Goal: Task Accomplishment & Management: Complete application form

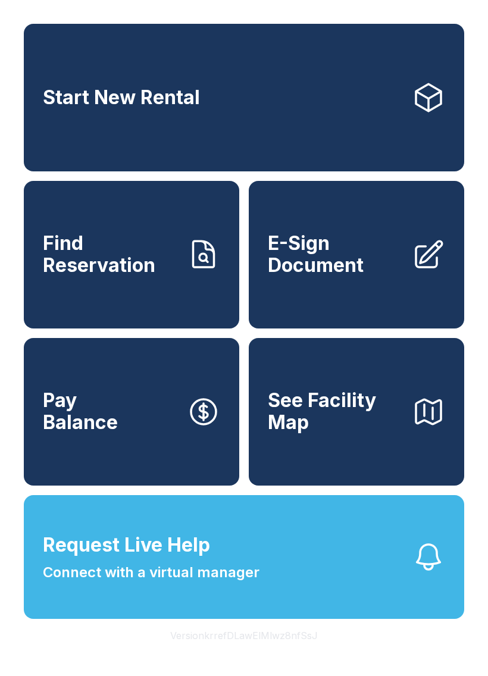
click at [343, 276] on span "E-Sign Document" at bounding box center [335, 254] width 134 height 43
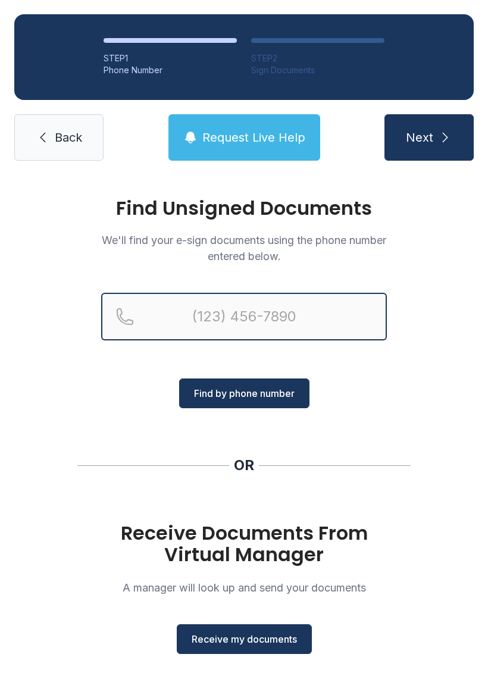
click at [296, 307] on input "Reservation phone number" at bounding box center [243, 317] width 285 height 48
type input "("
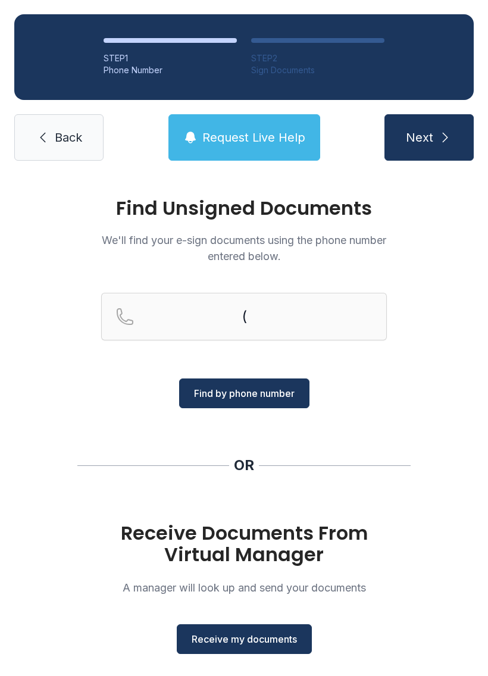
click at [48, 139] on icon at bounding box center [43, 137] width 14 height 14
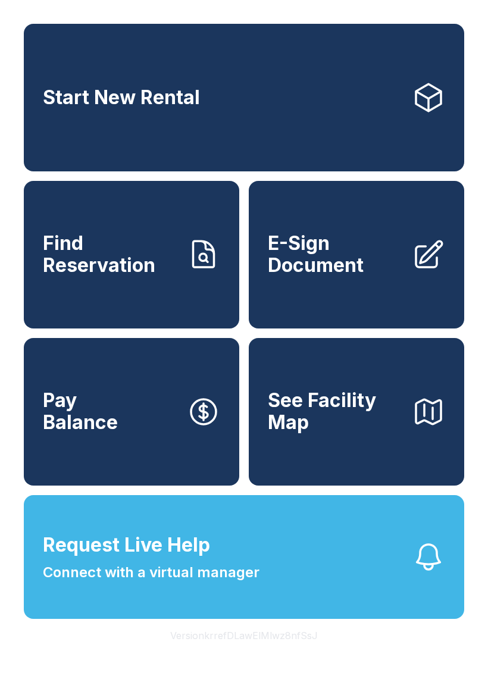
click at [369, 276] on span "E-Sign Document" at bounding box center [335, 254] width 134 height 43
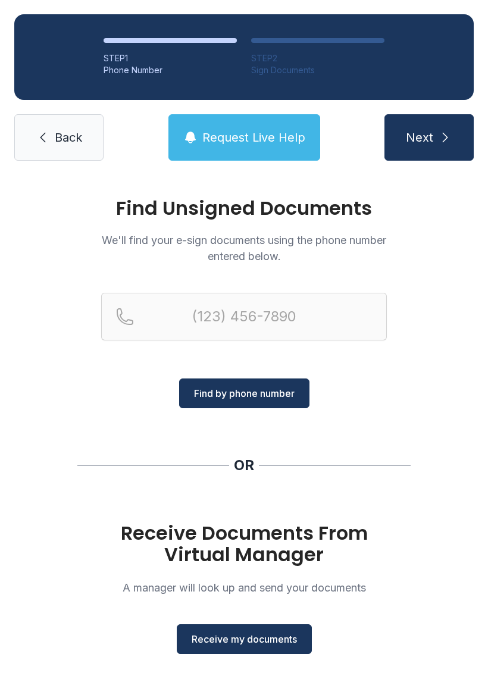
click at [286, 639] on span "Receive my documents" at bounding box center [243, 639] width 105 height 14
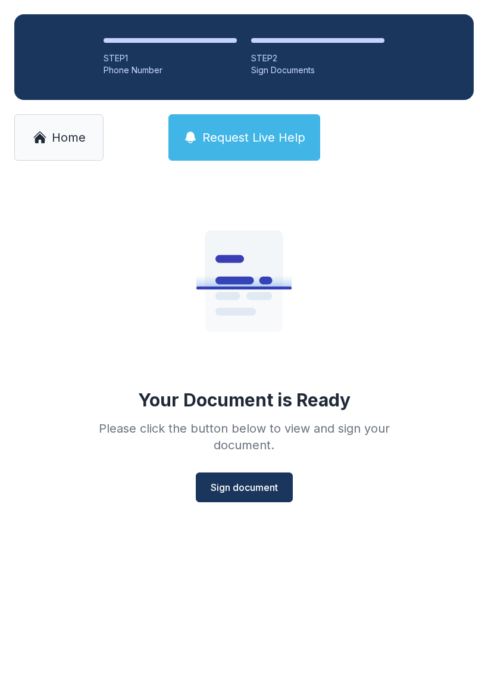
click at [266, 487] on span "Sign document" at bounding box center [244, 487] width 67 height 14
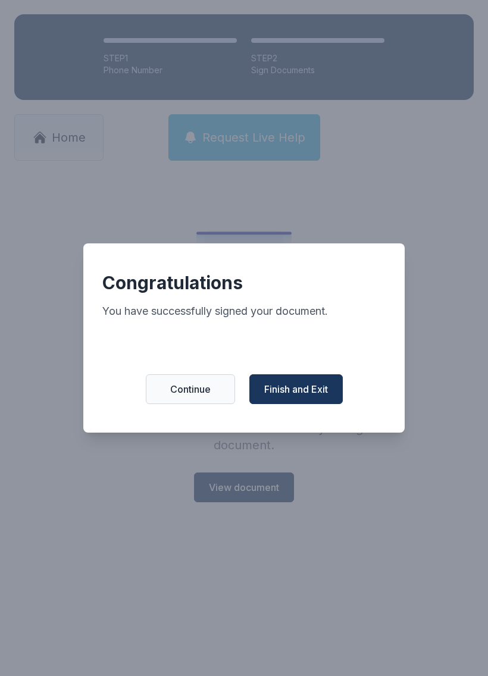
click at [318, 396] on span "Finish and Exit" at bounding box center [296, 389] width 64 height 14
